Goal: Find specific page/section: Find specific page/section

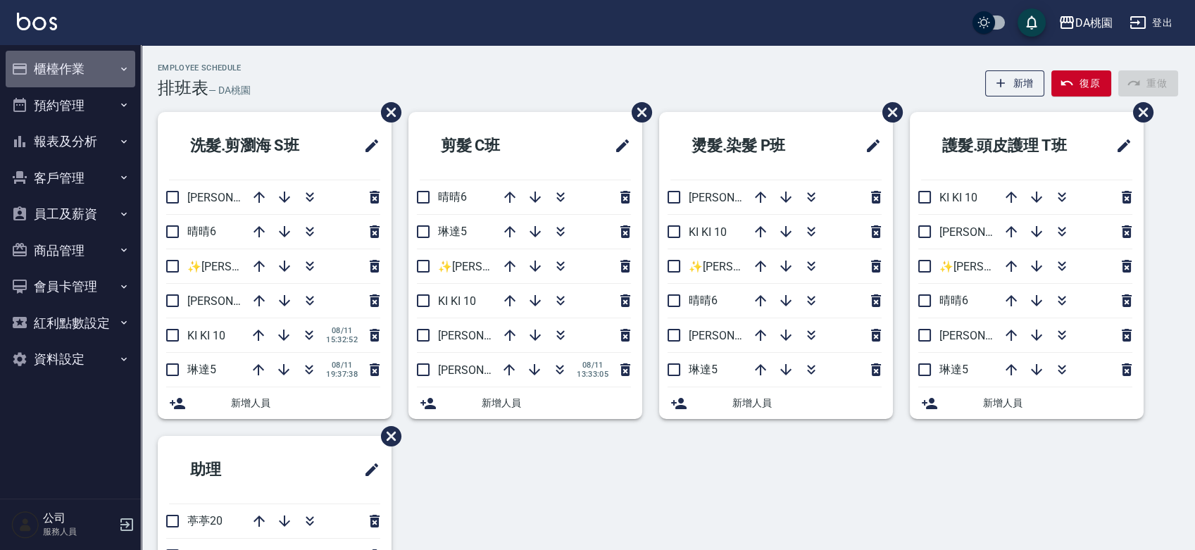
click at [93, 67] on button "櫃檯作業" at bounding box center [71, 69] width 130 height 37
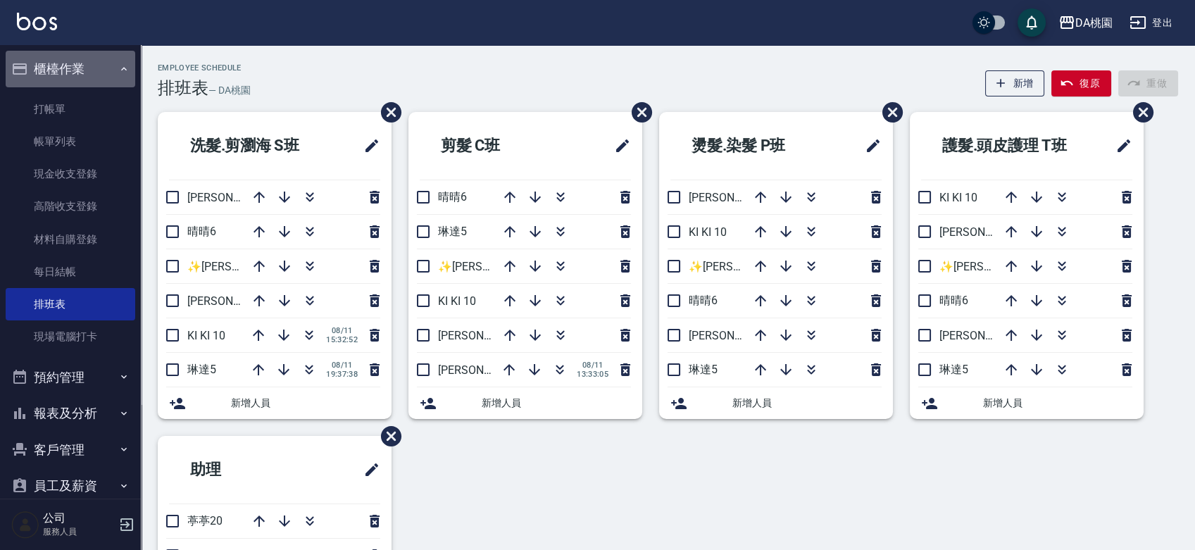
click at [99, 60] on button "櫃檯作業" at bounding box center [71, 69] width 130 height 37
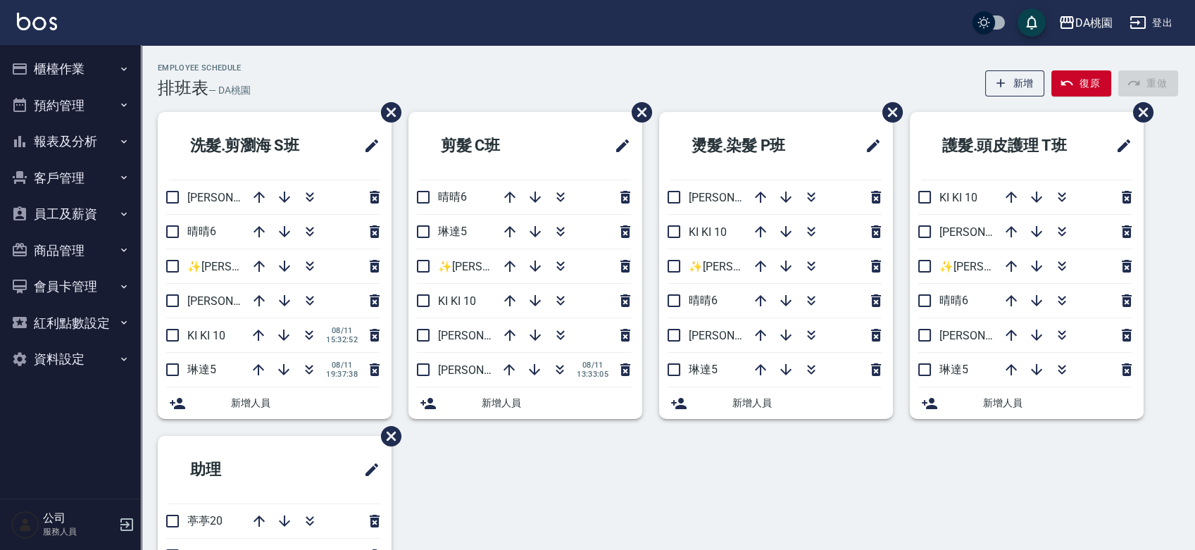
click at [85, 143] on button "報表及分析" at bounding box center [71, 141] width 130 height 37
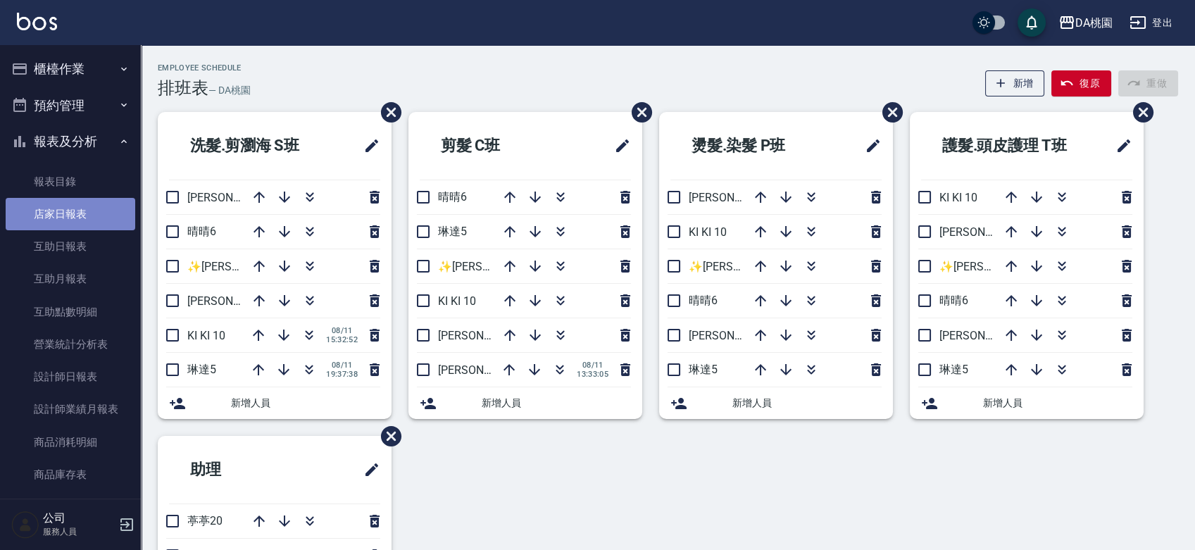
click at [82, 224] on link "店家日報表" at bounding box center [71, 214] width 130 height 32
